Goal: Transaction & Acquisition: Download file/media

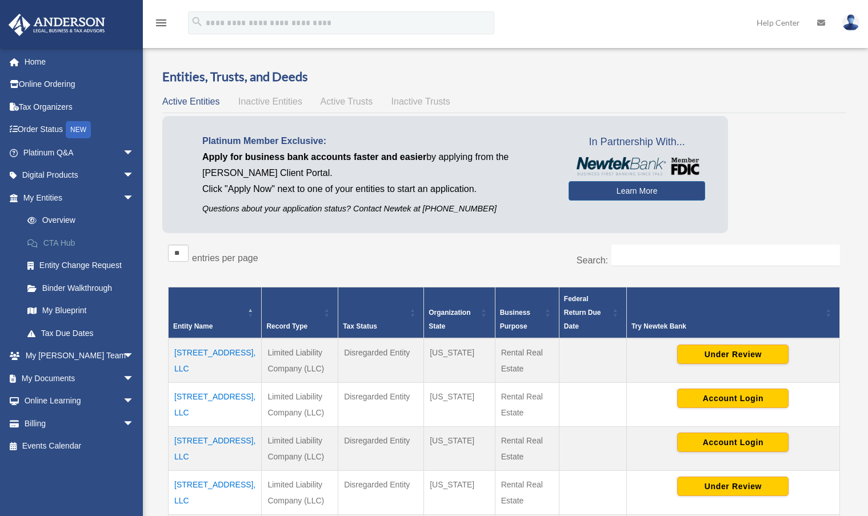
scroll to position [114, 0]
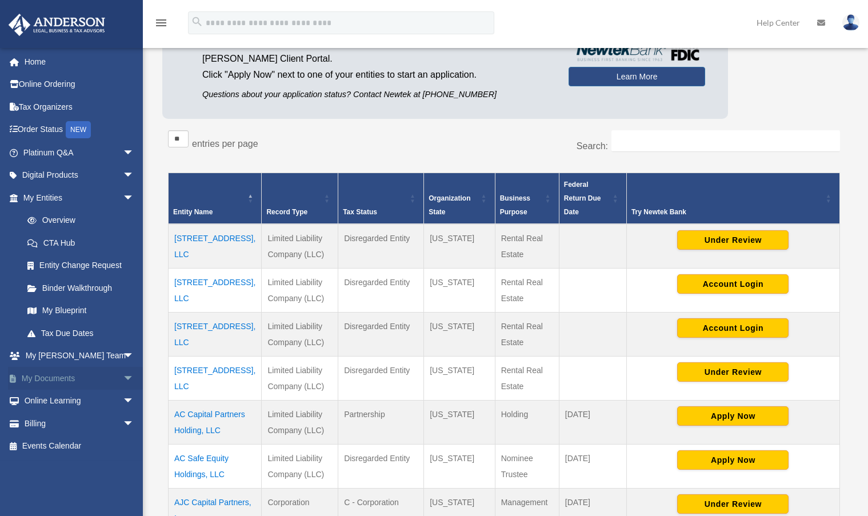
click at [123, 377] on span "arrow_drop_down" at bounding box center [134, 378] width 23 height 23
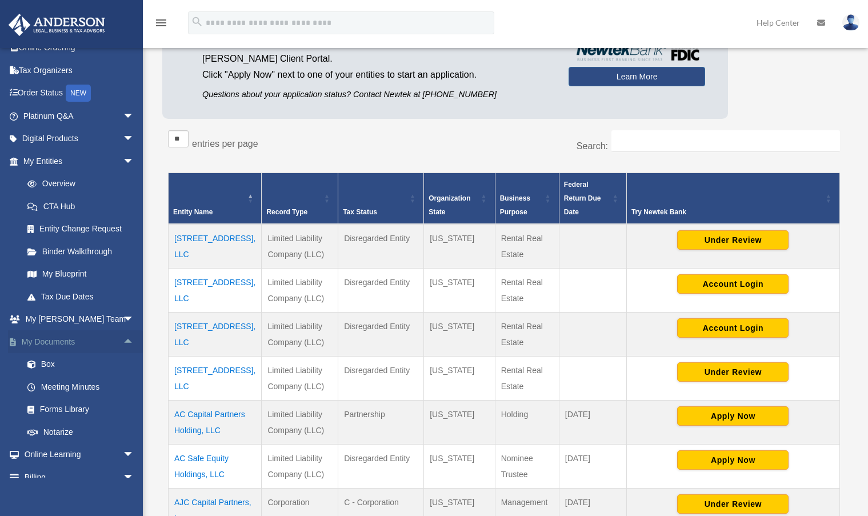
scroll to position [73, 0]
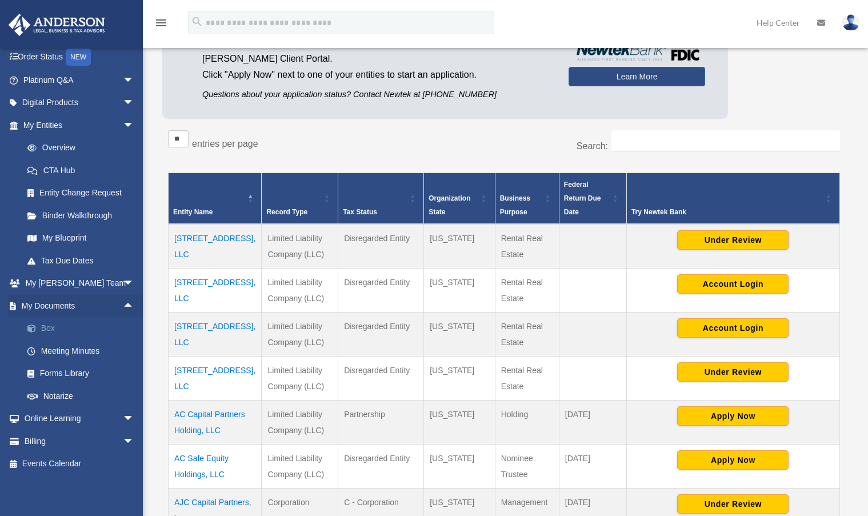
click at [50, 326] on link "Box" at bounding box center [83, 328] width 135 height 23
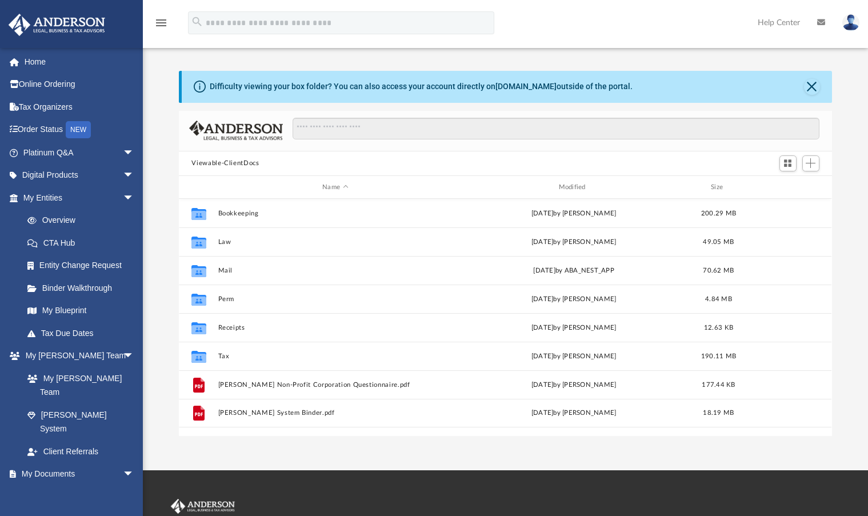
scroll to position [251, 644]
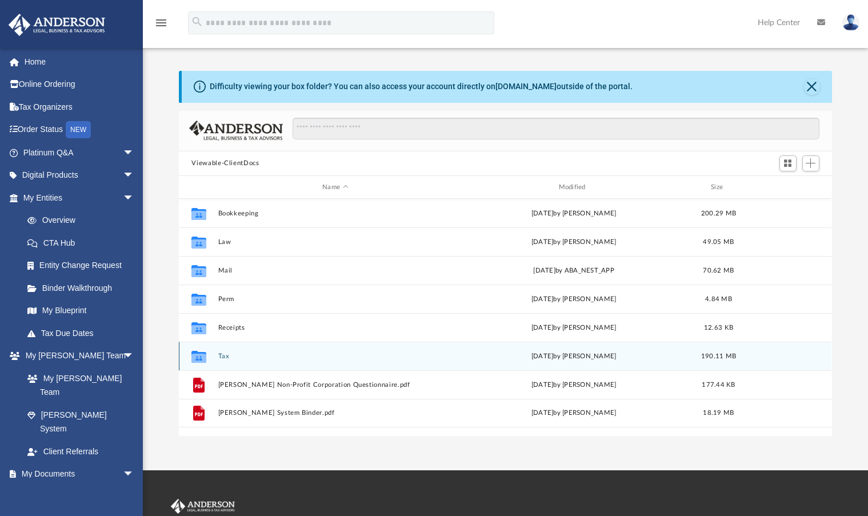
click at [225, 355] on button "Tax" at bounding box center [335, 356] width 234 height 7
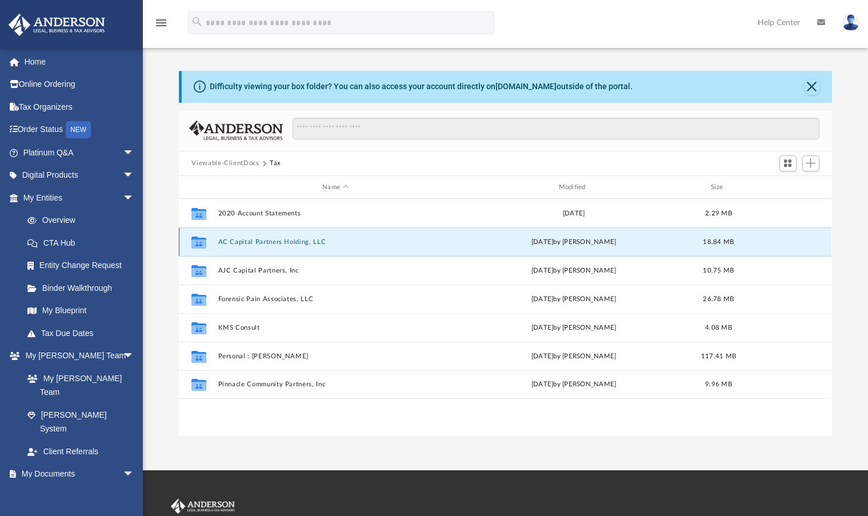
click at [282, 242] on button "AC Capital Partners Holding, LLC" at bounding box center [335, 241] width 234 height 7
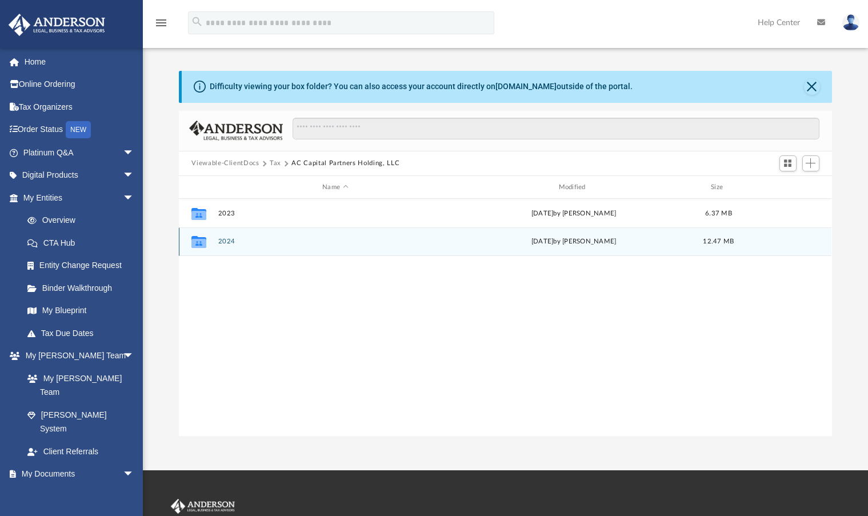
click at [227, 242] on button "2024" at bounding box center [335, 241] width 234 height 7
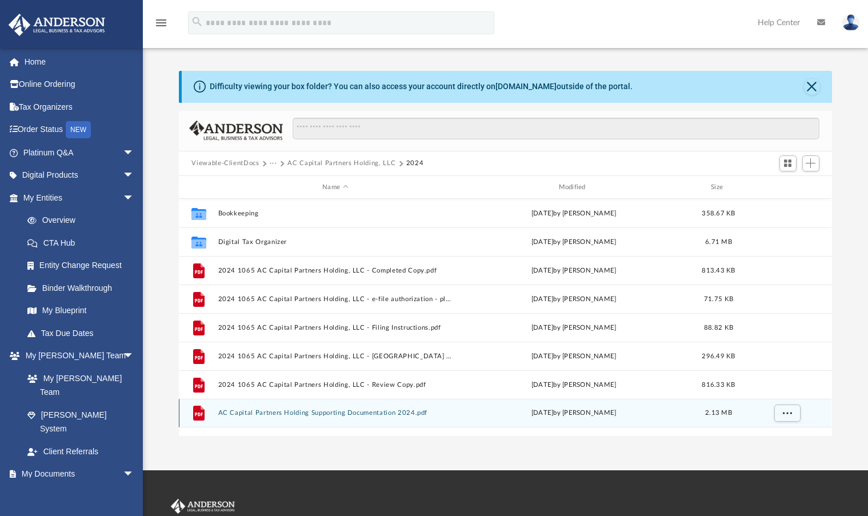
click at [379, 410] on button "AC Capital Partners Holding Supporting Documentation 2024.pdf" at bounding box center [335, 413] width 234 height 7
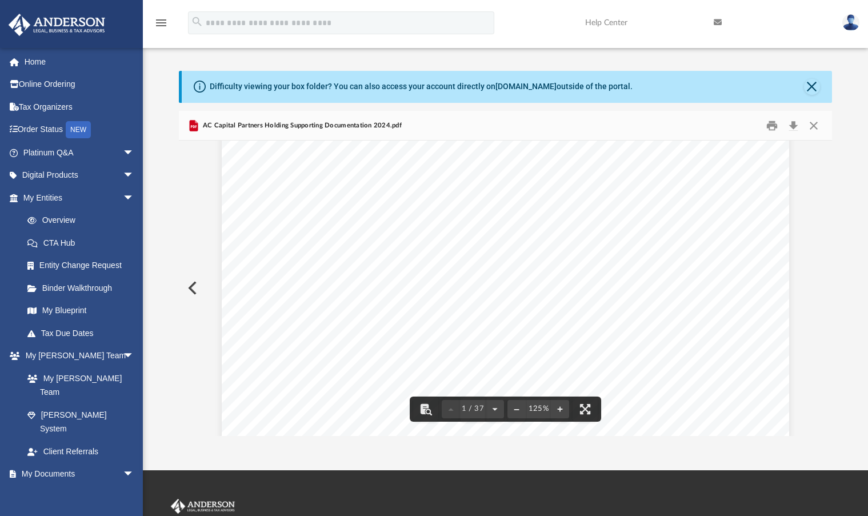
scroll to position [57, 0]
click at [812, 126] on button "Close" at bounding box center [813, 126] width 21 height 18
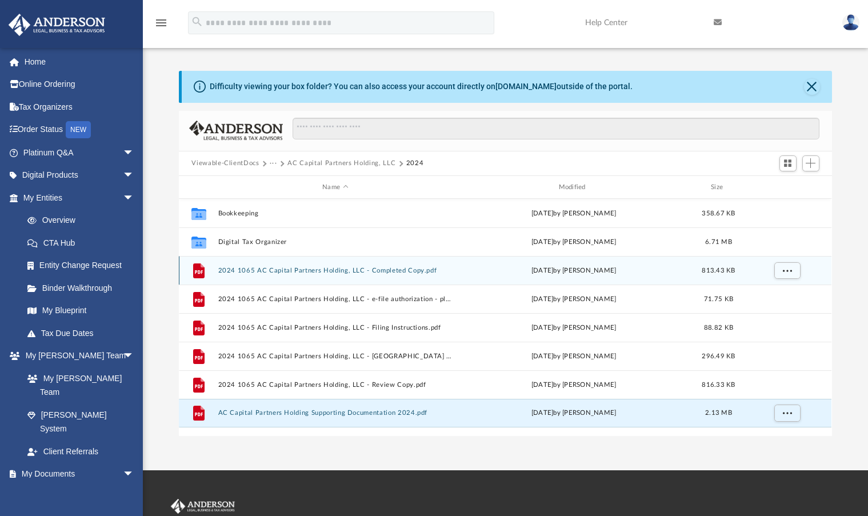
click at [398, 273] on button "2024 1065 AC Capital Partners Holding, LLC - Completed Copy.pdf" at bounding box center [335, 270] width 234 height 7
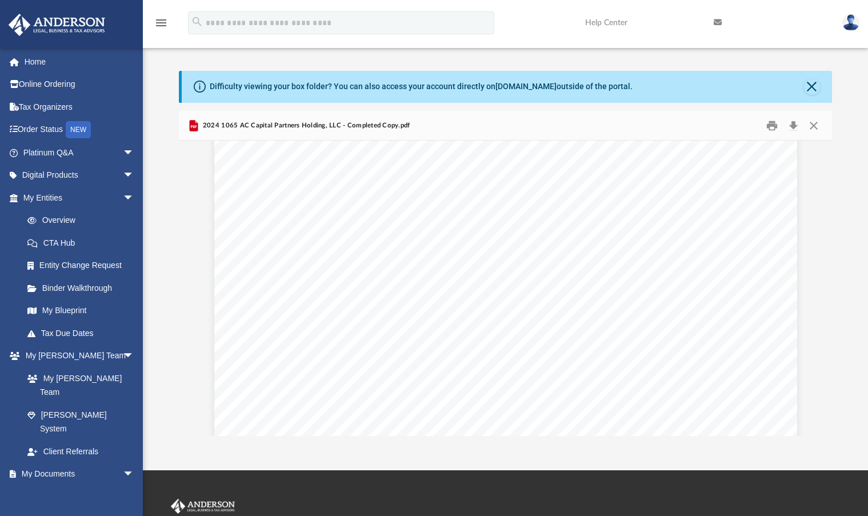
scroll to position [0, 0]
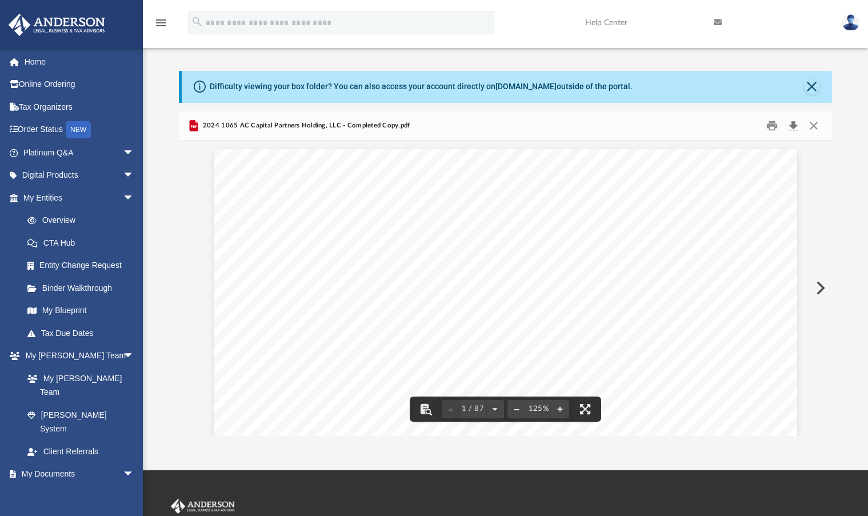
click at [793, 129] on button "Download" at bounding box center [793, 126] width 21 height 18
